Goal: Transaction & Acquisition: Book appointment/travel/reservation

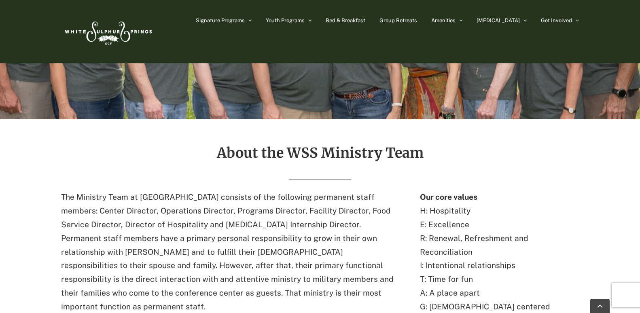
scroll to position [202, 0]
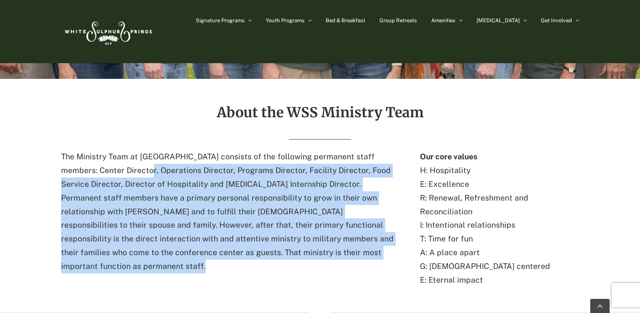
drag, startPoint x: 135, startPoint y: 171, endPoint x: 309, endPoint y: 270, distance: 200.5
click at [309, 270] on div "The Ministry Team at White Sulphur Springs consists of the following permanent …" at bounding box center [230, 220] width 338 height 140
click at [317, 260] on div "The Ministry Team at White Sulphur Springs consists of the following permanent …" at bounding box center [230, 220] width 338 height 140
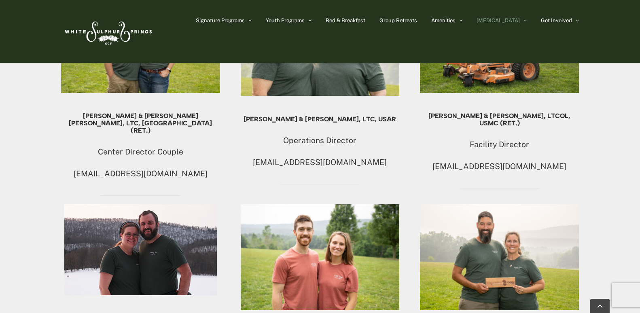
scroll to position [526, 0]
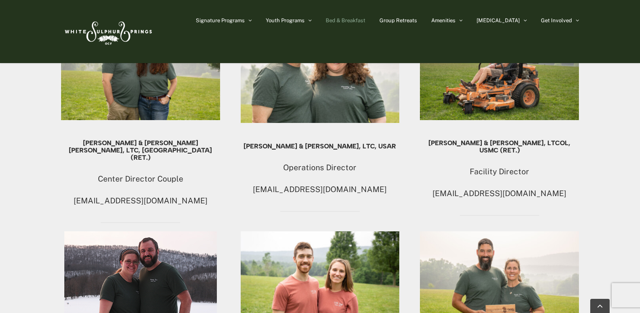
click at [365, 21] on span "Bed & Breakfast" at bounding box center [345, 20] width 40 height 5
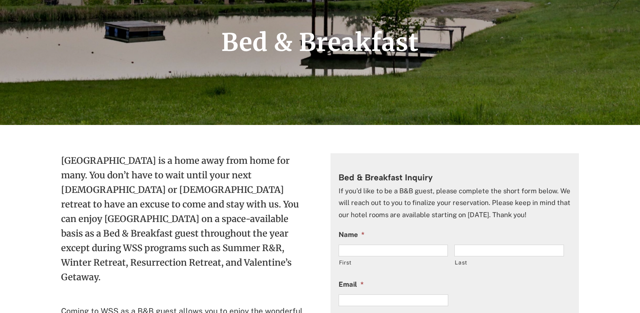
scroll to position [202, 0]
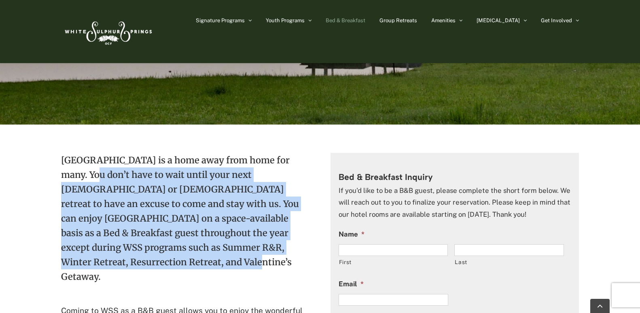
drag, startPoint x: 85, startPoint y: 175, endPoint x: 152, endPoint y: 259, distance: 107.4
click at [152, 259] on p "[GEOGRAPHIC_DATA] is a home away from home for many. You don’t have to wait unt…" at bounding box center [185, 224] width 249 height 143
drag, startPoint x: 152, startPoint y: 259, endPoint x: 207, endPoint y: 238, distance: 59.4
click at [207, 238] on p "[GEOGRAPHIC_DATA] is a home away from home for many. You don’t have to wait unt…" at bounding box center [185, 224] width 249 height 143
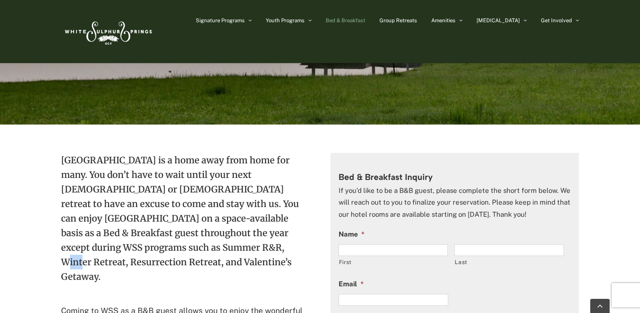
drag, startPoint x: 133, startPoint y: 241, endPoint x: 151, endPoint y: 243, distance: 17.9
click at [151, 243] on p "[GEOGRAPHIC_DATA] is a home away from home for many. You don’t have to wait unt…" at bounding box center [185, 224] width 249 height 143
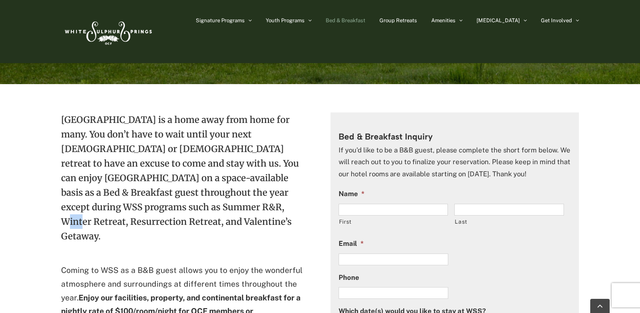
scroll to position [364, 0]
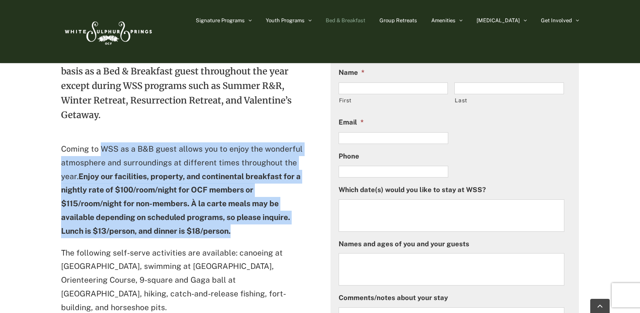
drag, startPoint x: 101, startPoint y: 129, endPoint x: 255, endPoint y: 212, distance: 175.6
click at [255, 212] on p "Coming to WSS as a B&B guest allows you to enjoy the wonderful atmosphere and s…" at bounding box center [185, 190] width 249 height 96
click at [255, 213] on p "Coming to WSS as a B&B guest allows you to enjoy the wonderful atmosphere and s…" at bounding box center [185, 190] width 249 height 96
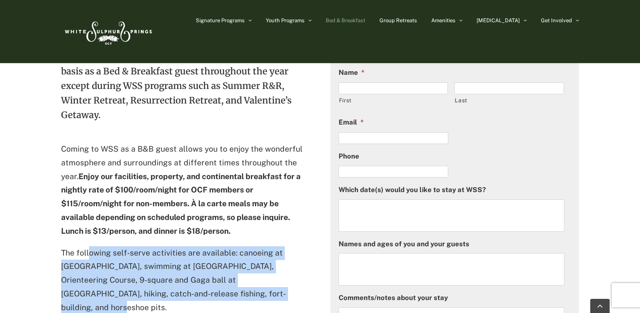
drag, startPoint x: 89, startPoint y: 242, endPoint x: 232, endPoint y: 283, distance: 148.0
click at [232, 283] on p "The following self-serve activities are available: canoeing at [GEOGRAPHIC_DATA…" at bounding box center [185, 280] width 249 height 68
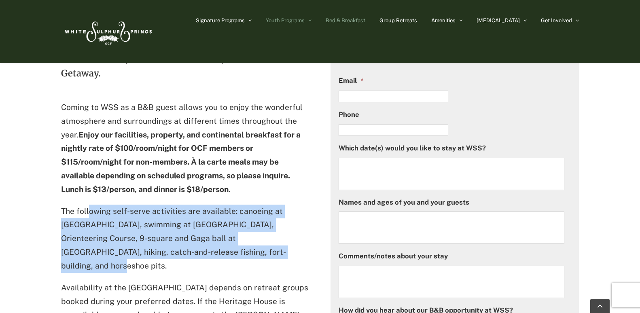
scroll to position [404, 0]
